Goal: Download file/media

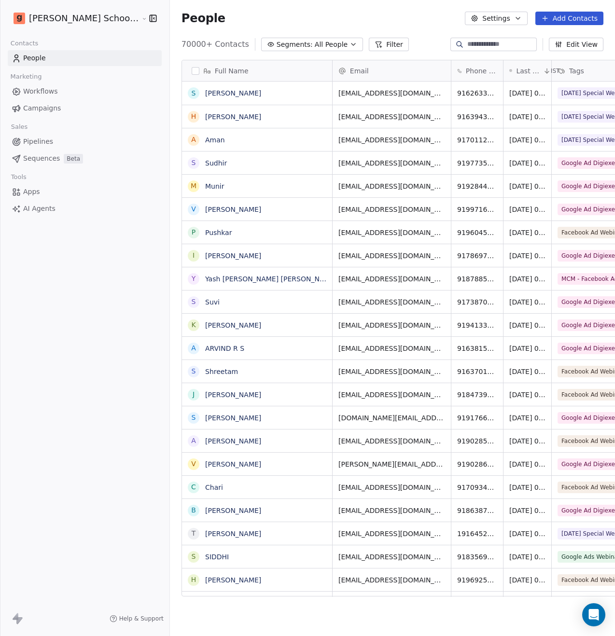
scroll to position [552, 469]
click at [315, 45] on span "All People" at bounding box center [331, 45] width 33 height 10
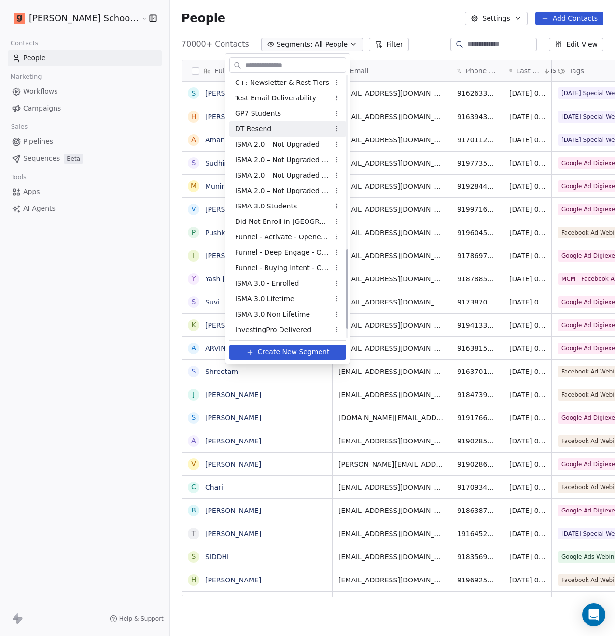
scroll to position [605, 0]
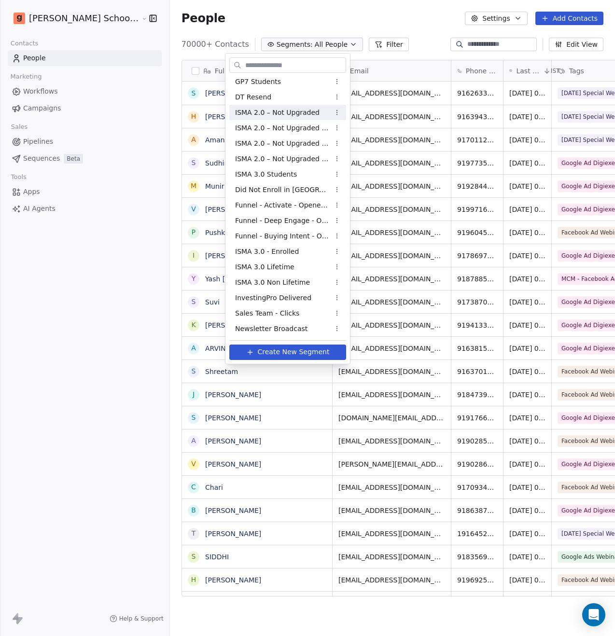
click at [301, 115] on span "ISMA 2.0 – Not Upgraded" at bounding box center [277, 113] width 84 height 10
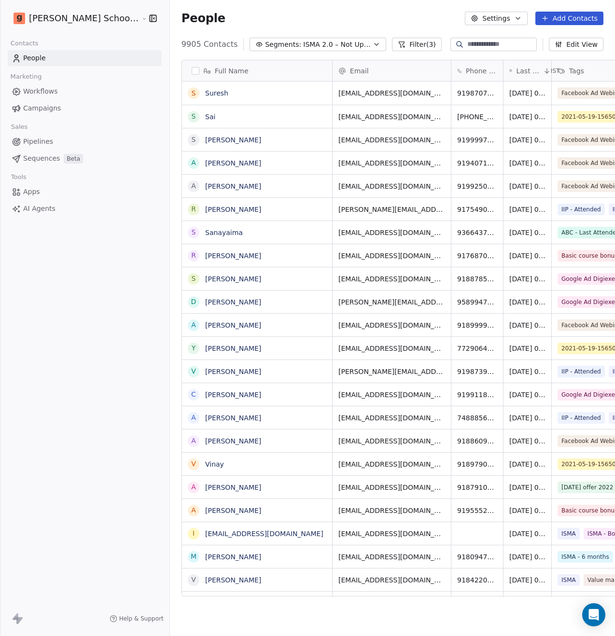
scroll to position [552, 469]
click at [493, 21] on button "Settings" at bounding box center [496, 19] width 62 height 14
click at [162, 68] on html "[PERSON_NAME] School of Finance LLP Contacts People Marketing Workflows Campaig…" at bounding box center [307, 318] width 615 height 636
click at [192, 70] on button "button" at bounding box center [196, 71] width 8 height 8
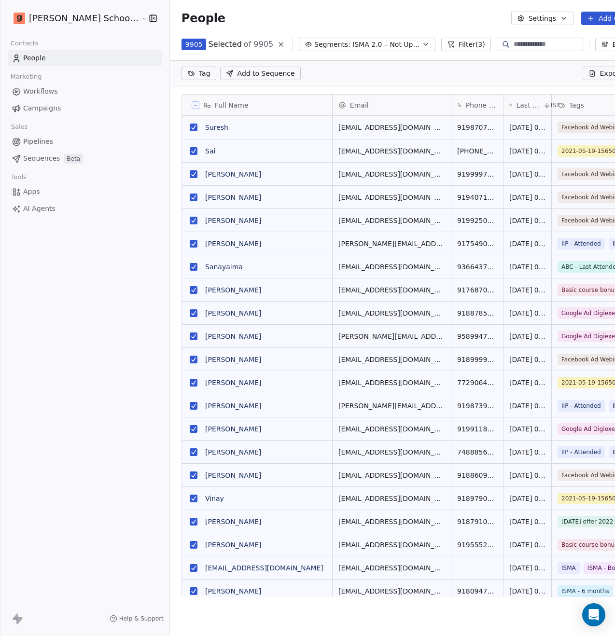
scroll to position [518, 486]
click at [588, 75] on icon at bounding box center [592, 74] width 8 height 8
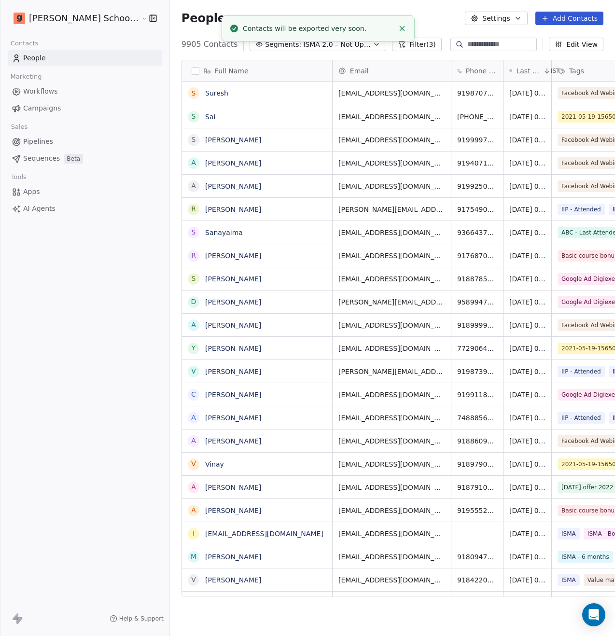
scroll to position [552, 469]
click at [348, 27] on link "here" at bounding box center [353, 23] width 14 height 7
